Goal: Book appointment/travel/reservation

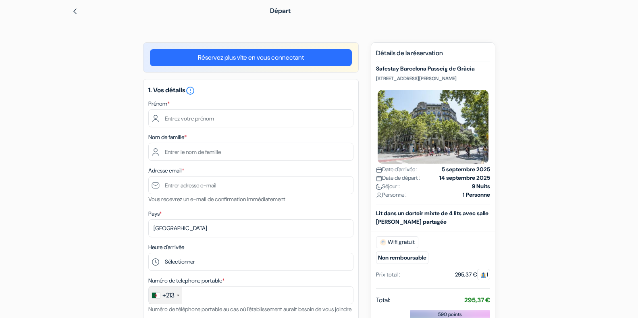
scroll to position [40, 0]
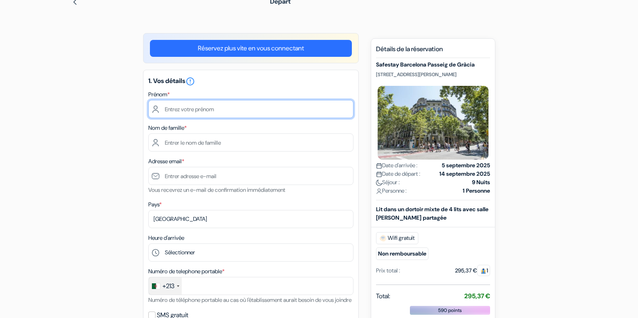
click at [179, 108] on input "text" at bounding box center [250, 109] width 205 height 18
drag, startPoint x: 192, startPoint y: 109, endPoint x: 202, endPoint y: 109, distance: 10.5
click at [202, 109] on input "mohamed lamine" at bounding box center [250, 109] width 205 height 18
type input "[PERSON_NAME]"
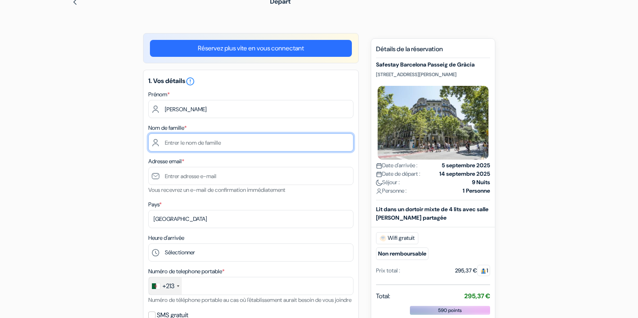
click at [168, 142] on input "text" at bounding box center [250, 142] width 205 height 18
type input "hamou"
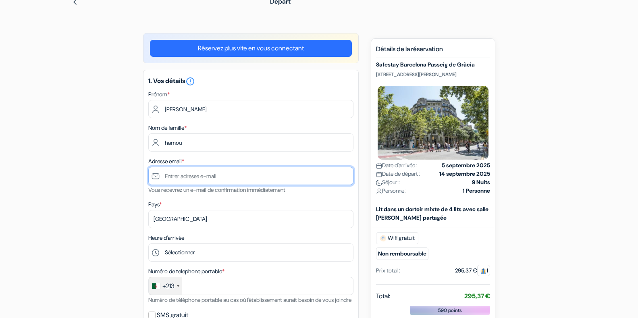
click at [182, 177] on input "text" at bounding box center [250, 176] width 205 height 18
type input "[EMAIL_ADDRESS][DOMAIN_NAME]"
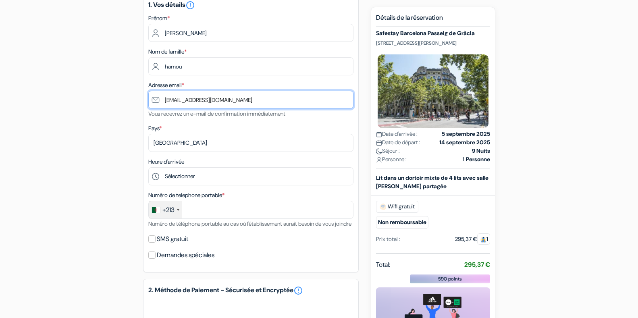
scroll to position [121, 0]
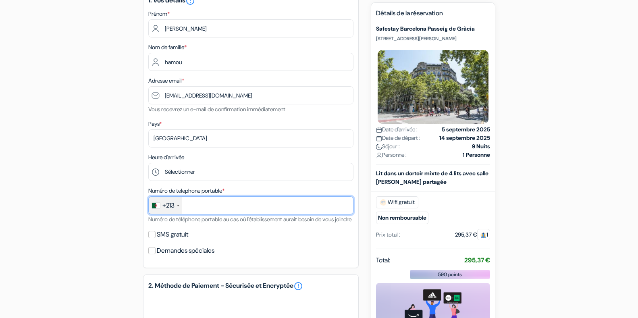
click at [194, 205] on input "text" at bounding box center [250, 205] width 205 height 18
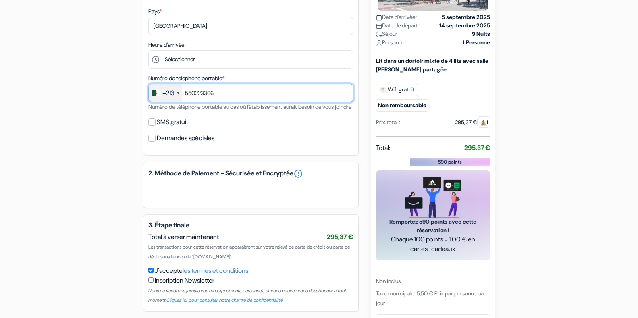
scroll to position [273, 0]
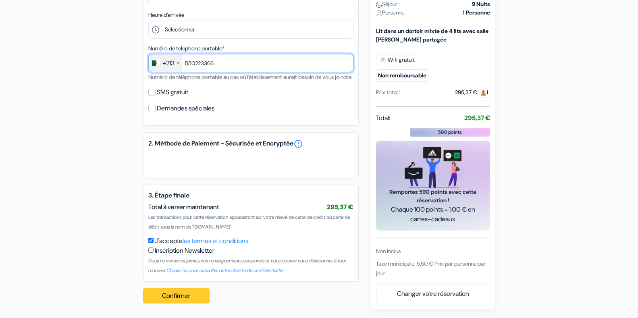
type input "550223366"
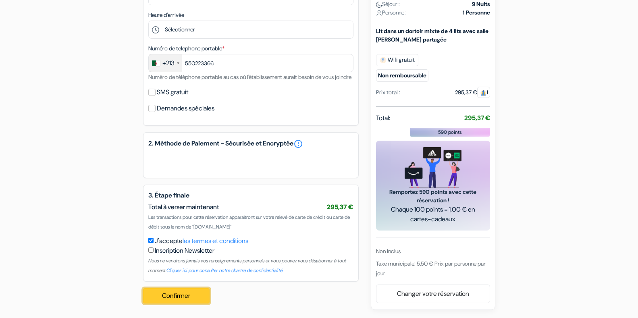
click at [182, 296] on button "Confirmer Loading..." at bounding box center [176, 295] width 67 height 15
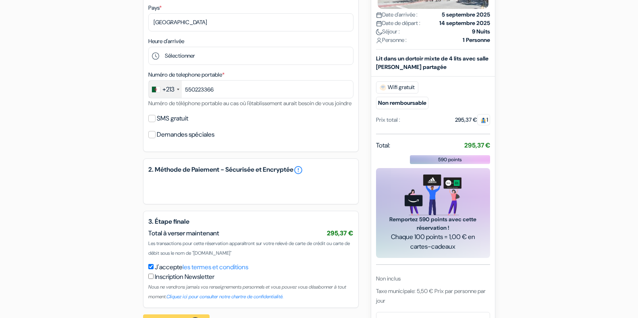
scroll to position [274, 0]
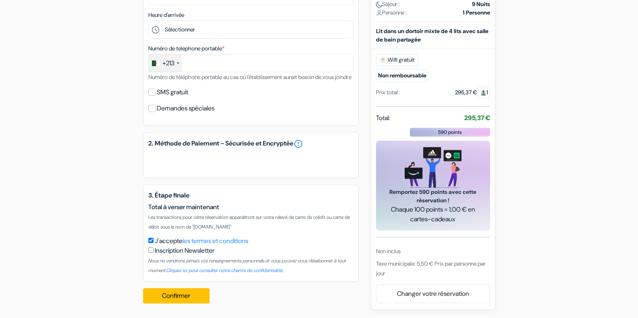
click at [182, 147] on h5 "2. Méthode de Paiement - Sécurisée et Encryptée error_outline" at bounding box center [250, 144] width 205 height 10
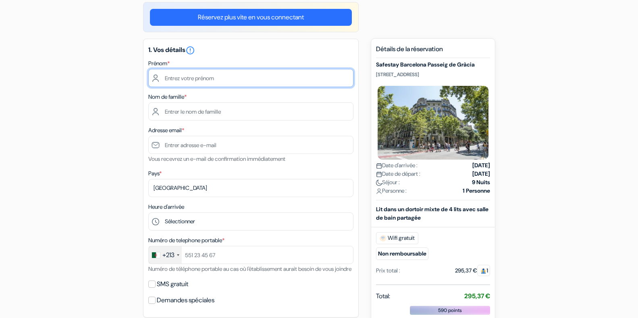
click at [180, 79] on input "text" at bounding box center [250, 78] width 205 height 18
type input "[PERSON_NAME]"
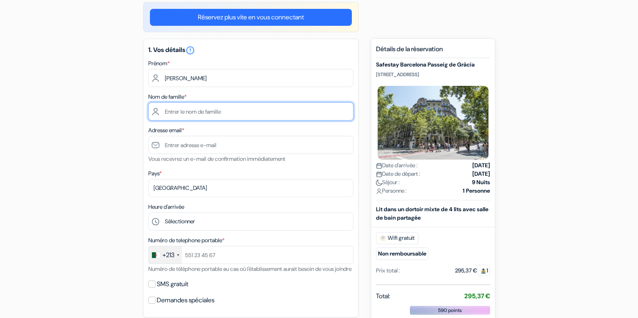
click at [180, 112] on input "text" at bounding box center [250, 111] width 205 height 18
type input "hamou"
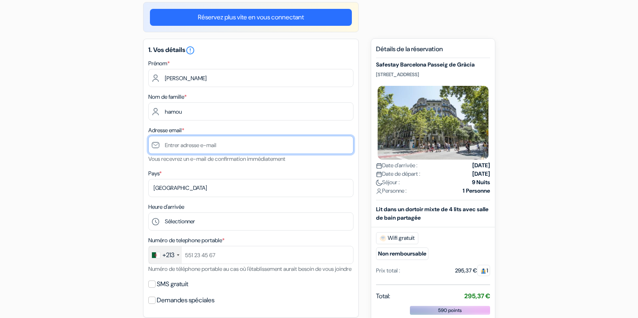
click at [201, 143] on input "text" at bounding box center [250, 145] width 205 height 18
type input "[EMAIL_ADDRESS][DOMAIN_NAME]"
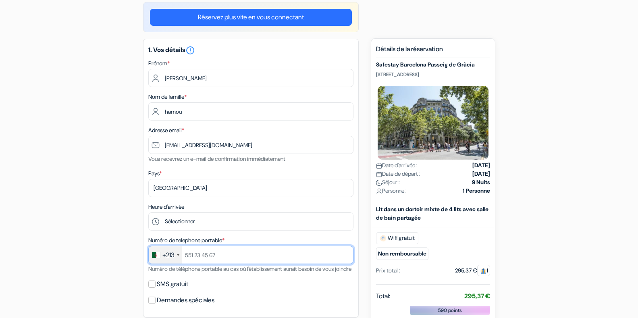
click at [224, 256] on input "text" at bounding box center [250, 255] width 205 height 18
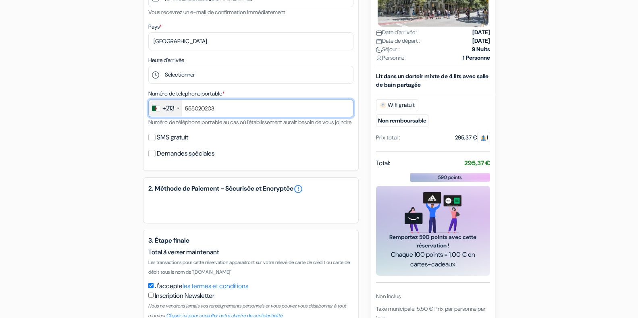
scroll to position [273, 0]
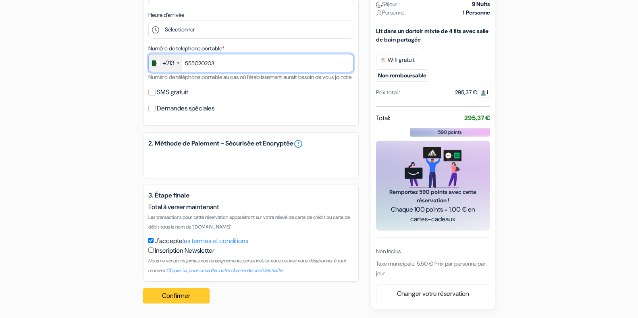
type input "555020203"
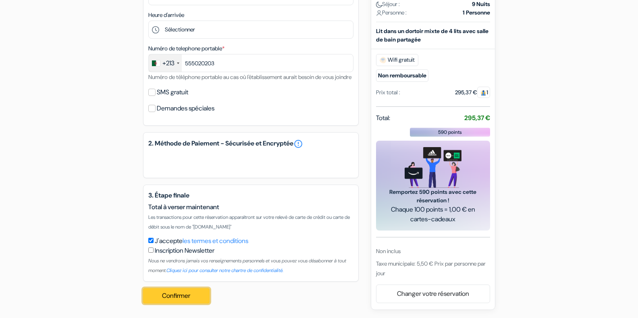
click at [179, 299] on button "Confirmer Loading..." at bounding box center [176, 295] width 67 height 15
click at [170, 297] on div "Confirmer Loading... Traitement de la demande..." at bounding box center [179, 294] width 72 height 29
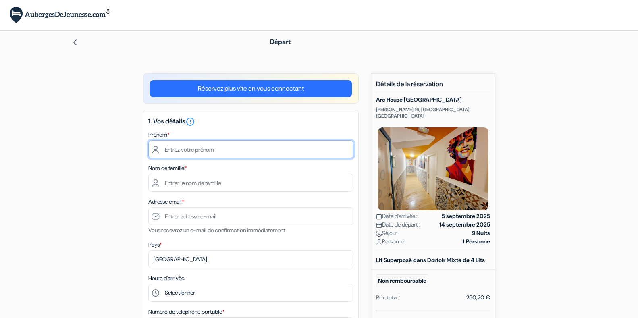
click at [174, 153] on input "text" at bounding box center [250, 149] width 205 height 18
type input "[PERSON_NAME]"
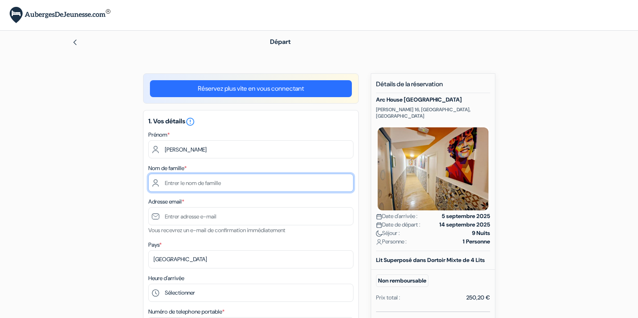
click at [177, 182] on input "text" at bounding box center [250, 183] width 205 height 18
type input "hamou"
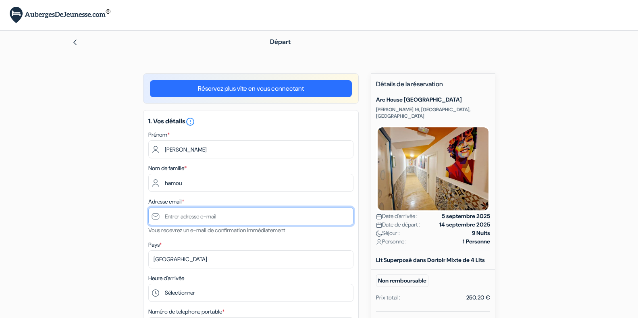
click at [209, 217] on input "text" at bounding box center [250, 216] width 205 height 18
type input "[EMAIL_ADDRESS][DOMAIN_NAME]"
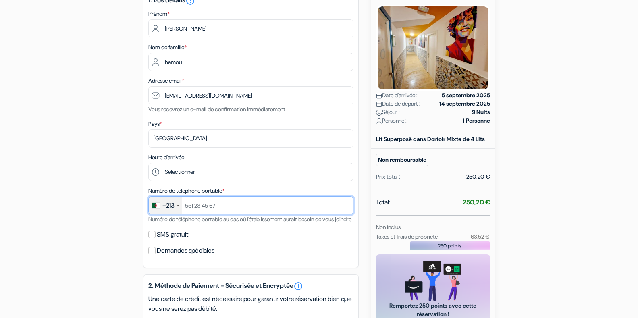
click at [207, 202] on input "text" at bounding box center [250, 205] width 205 height 18
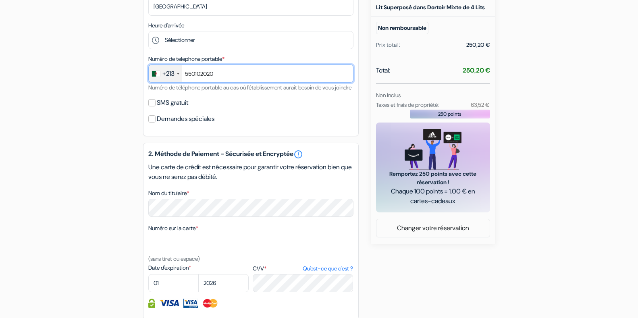
scroll to position [282, 0]
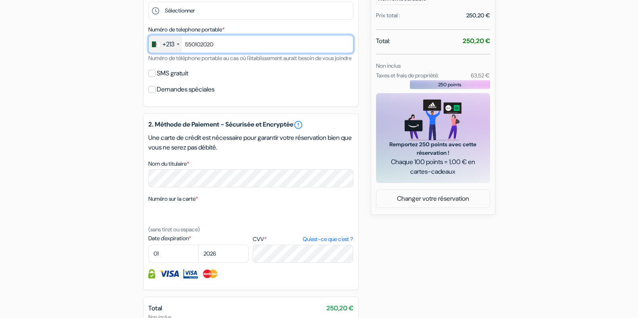
type input "550102020"
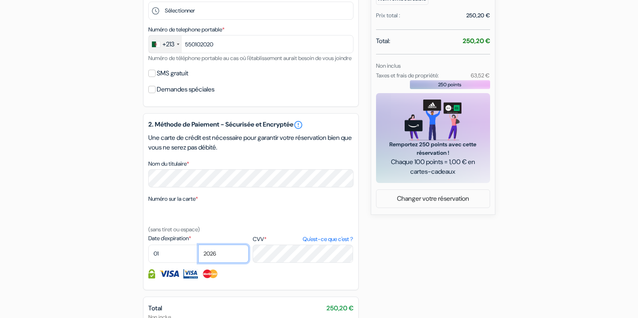
click at [216, 263] on select "2025 2026 2027 2028 2029 2030 2031 2032 2033 2034 2035 2036 2037 2038 2039 2040…" at bounding box center [223, 254] width 50 height 18
select select "2027"
click at [198, 254] on select "2025 2026 2027 2028 2029 2030 2031 2032 2033 2034 2035 2036 2037 2038 2039 2040…" at bounding box center [223, 254] width 50 height 18
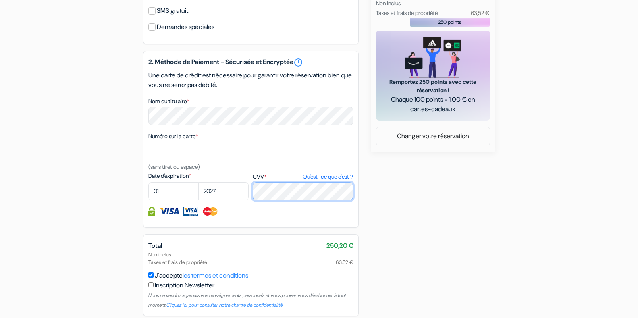
scroll to position [387, 0]
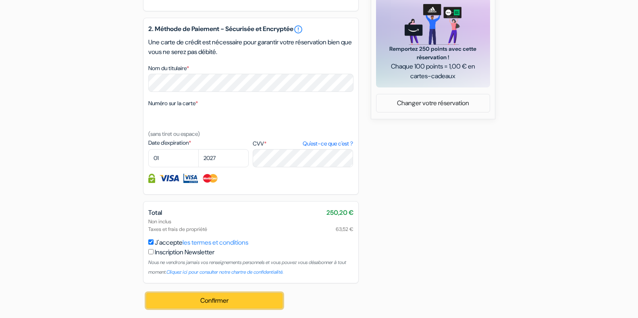
click at [222, 300] on button "Confirmer Loading..." at bounding box center [214, 300] width 137 height 15
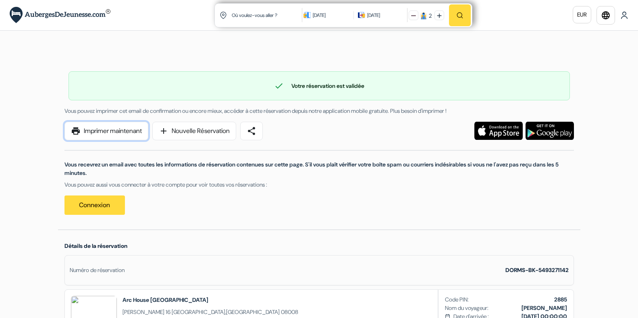
click at [131, 133] on link "print Imprimer maintenant" at bounding box center [106, 131] width 84 height 19
